Goal: Check status: Check status

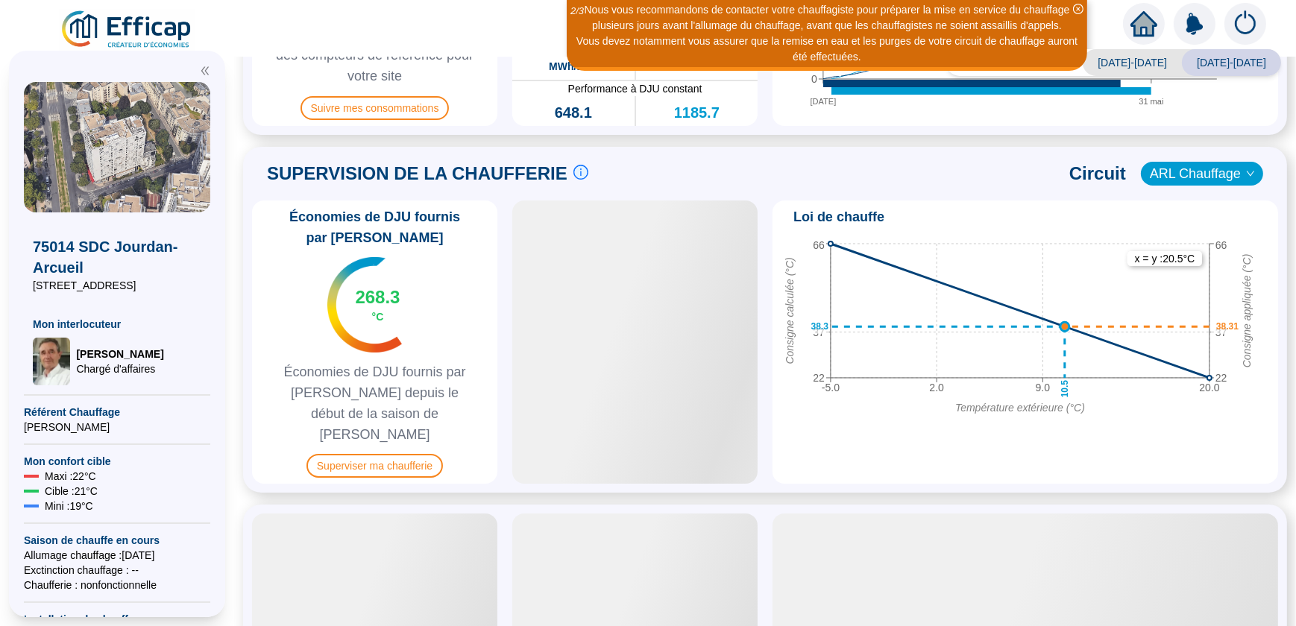
scroll to position [610, 0]
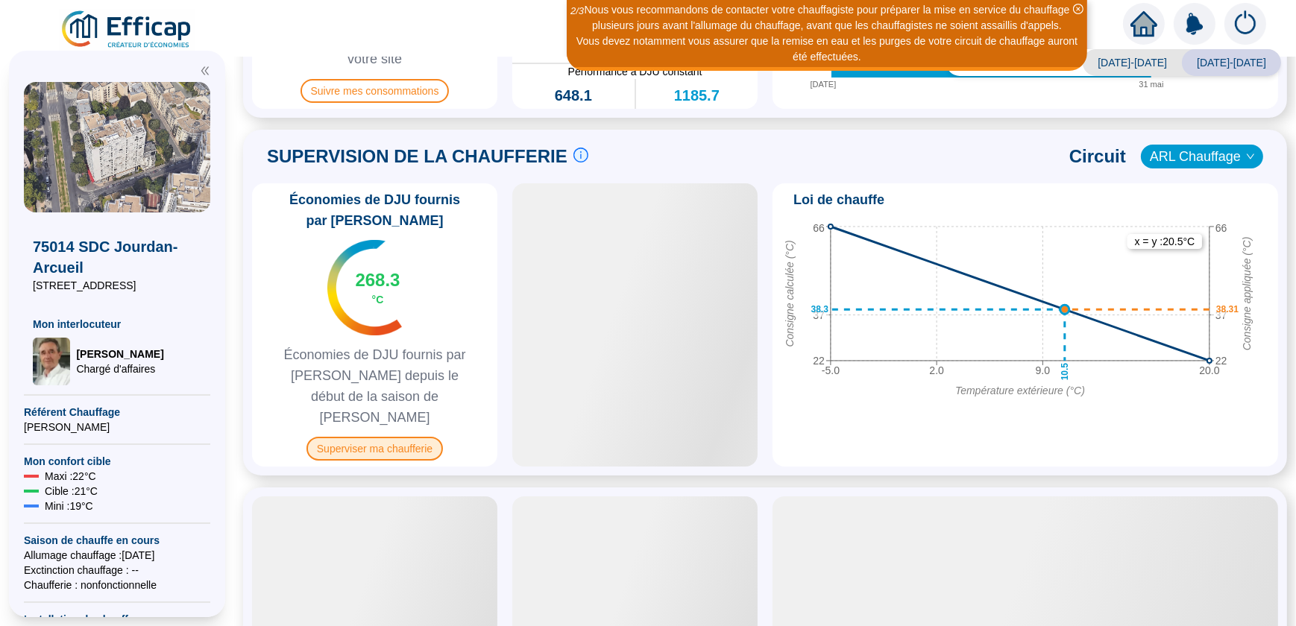
click at [374, 437] on span "Superviser ma chaufferie" at bounding box center [375, 449] width 136 height 24
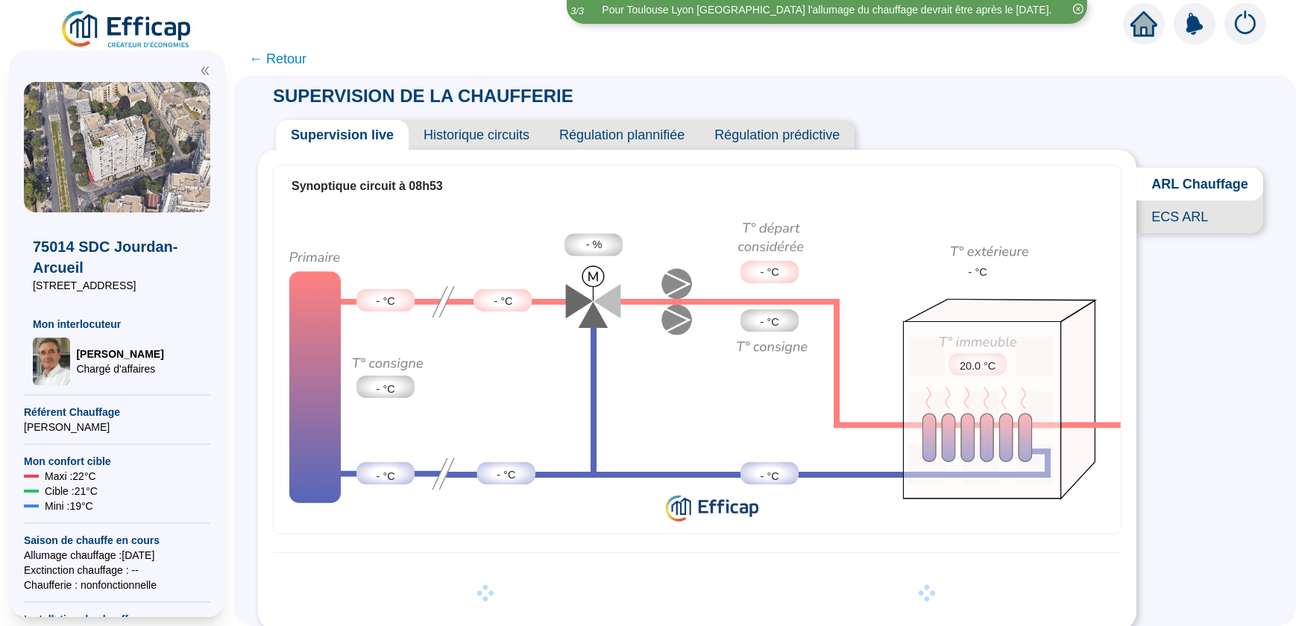
click at [1156, 227] on span "ECS ARL" at bounding box center [1200, 217] width 127 height 33
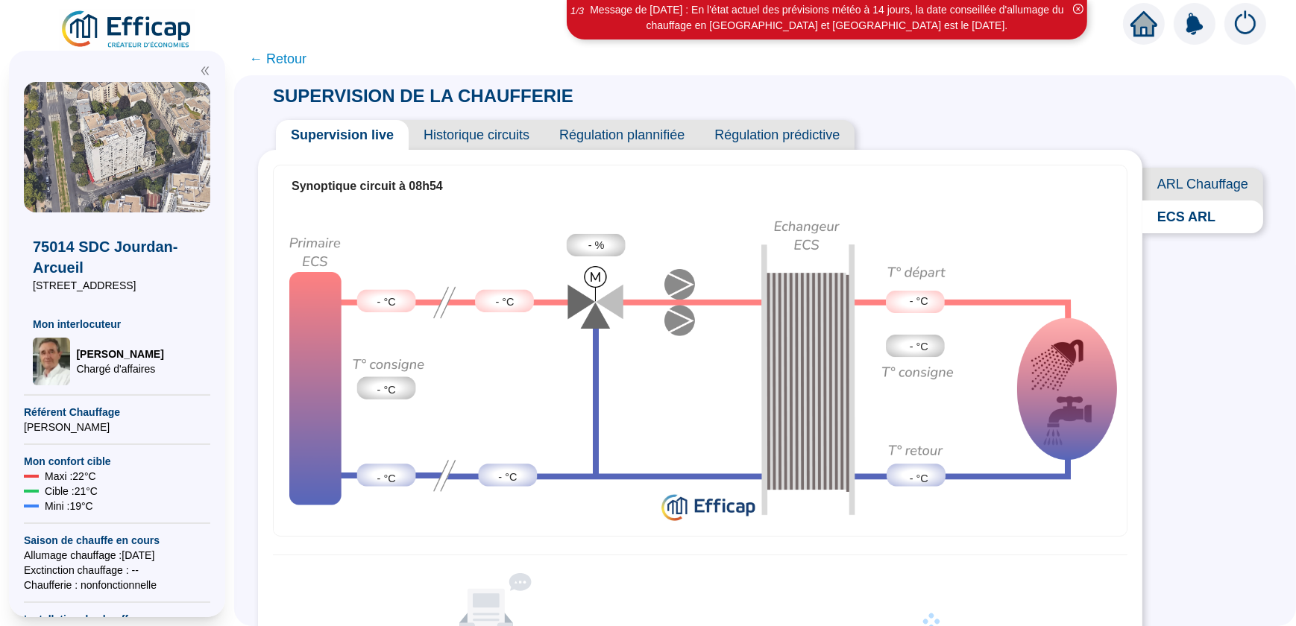
click at [466, 134] on span "Historique circuits" at bounding box center [477, 135] width 136 height 30
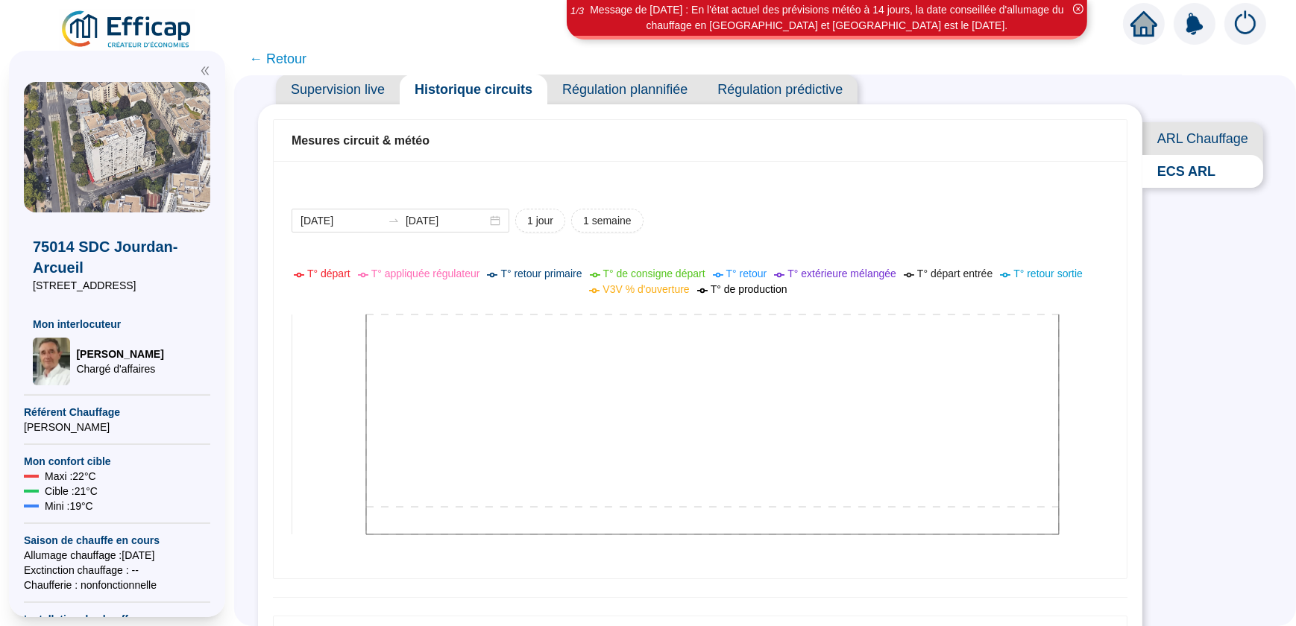
scroll to position [67, 0]
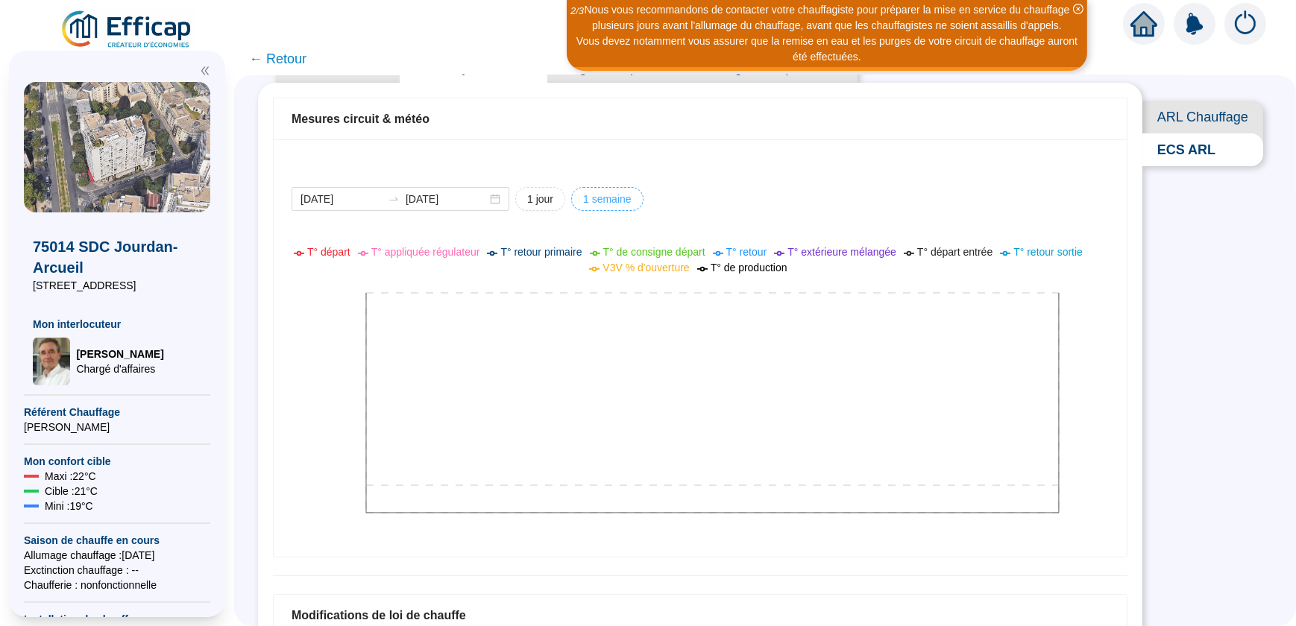
click at [610, 196] on span "1 semaine" at bounding box center [607, 200] width 48 height 16
type input "2025-09-23"
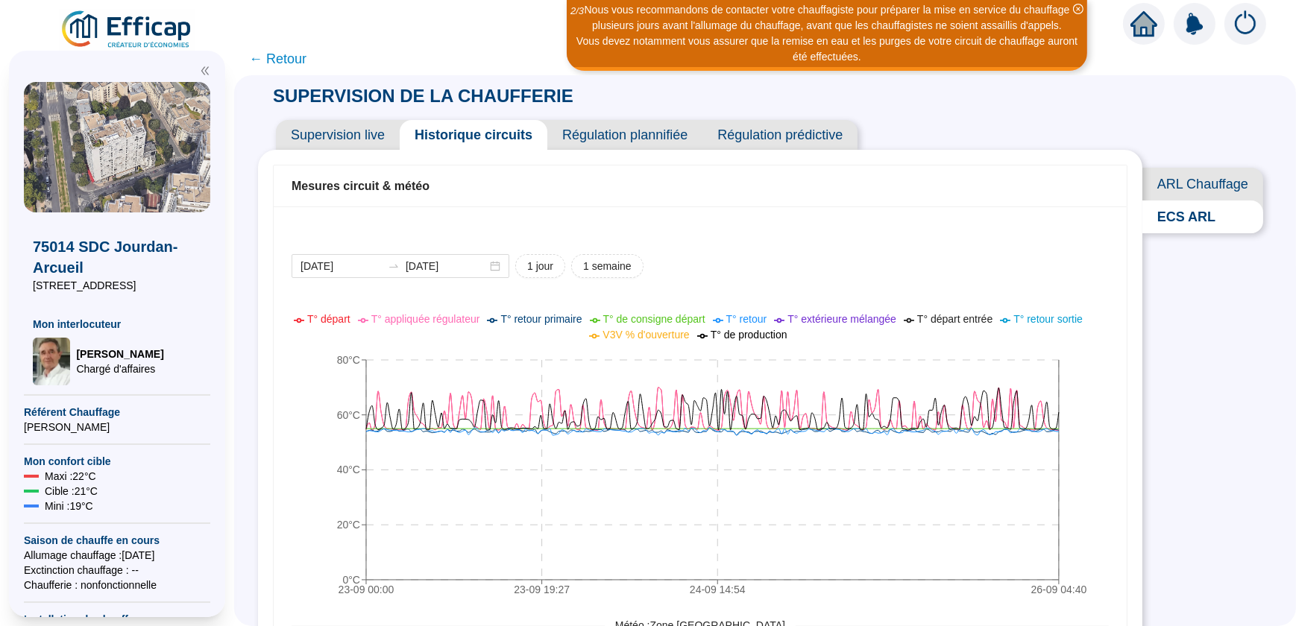
click at [1190, 189] on span "ARL Chauffage" at bounding box center [1203, 184] width 121 height 33
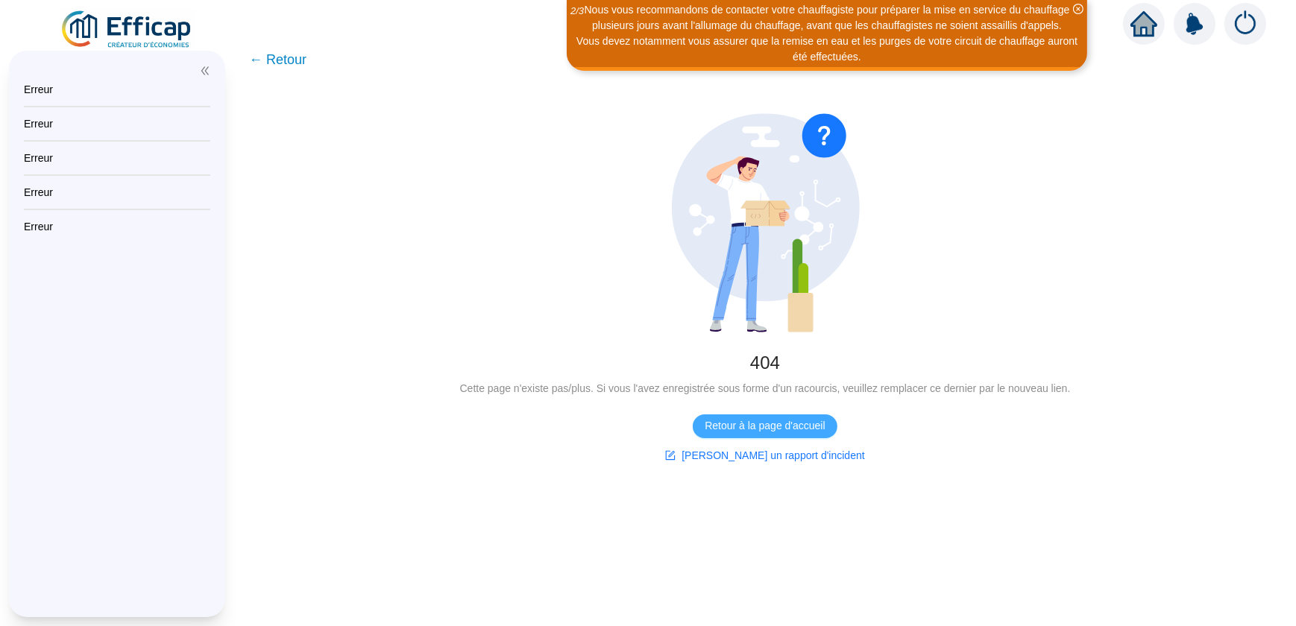
drag, startPoint x: 761, startPoint y: 427, endPoint x: 753, endPoint y: 426, distance: 7.6
click at [644, 427] on span "Retour à la page d'accueil" at bounding box center [765, 426] width 120 height 16
